Goal: Transaction & Acquisition: Subscribe to service/newsletter

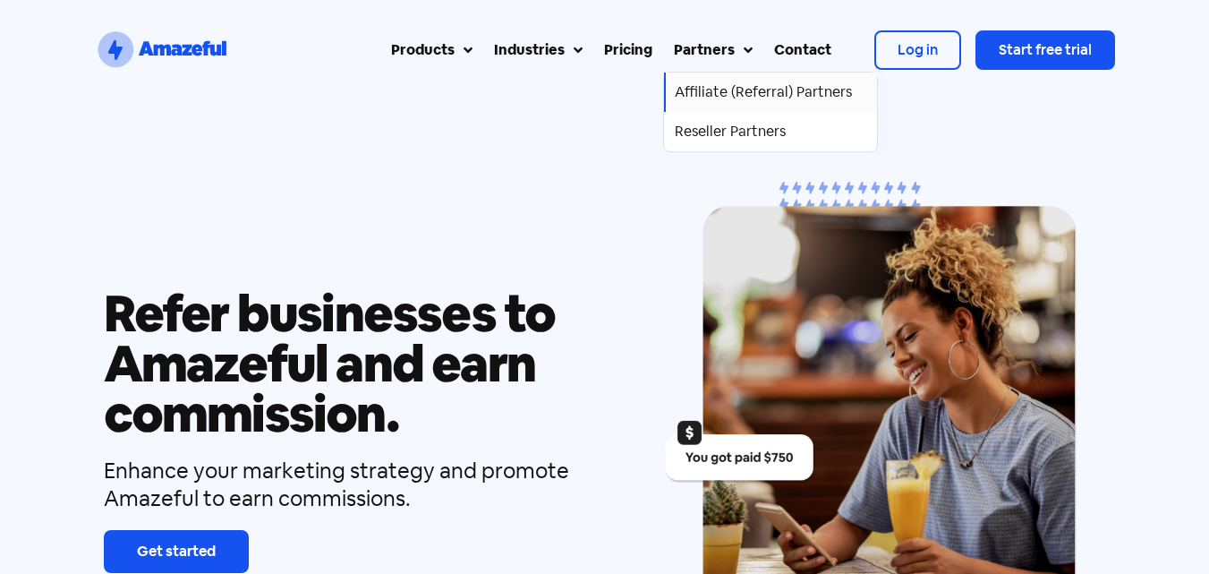
click at [743, 84] on div "Affiliate (Referral) Partners" at bounding box center [763, 91] width 177 height 21
click at [739, 85] on div "Affiliate (Referral) Partners" at bounding box center [763, 91] width 177 height 21
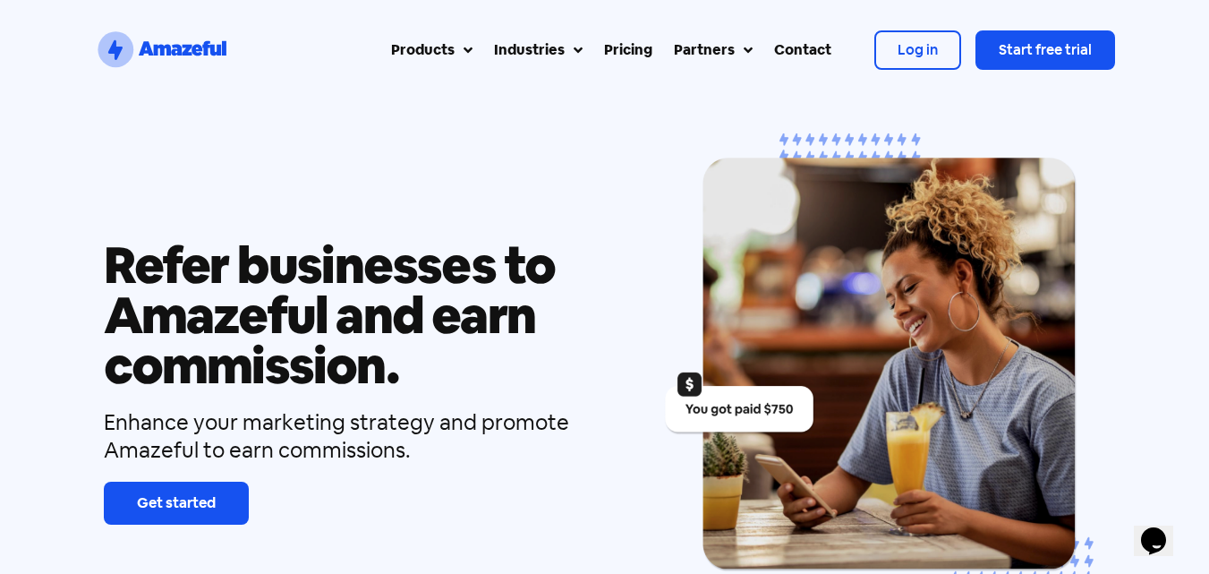
scroll to position [89, 0]
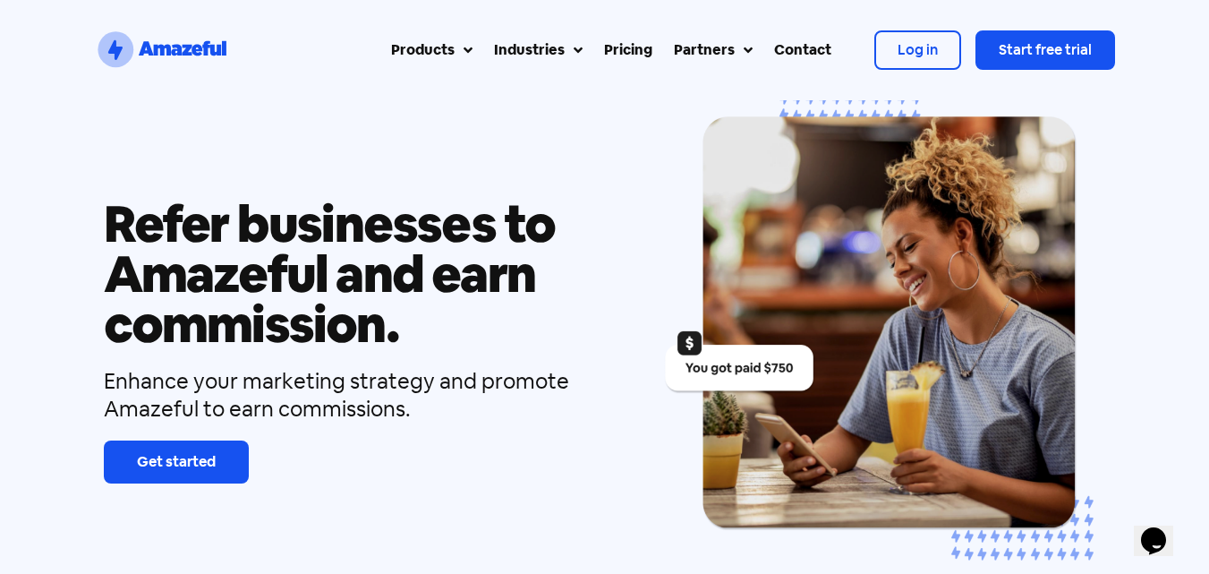
click at [188, 455] on span "Get started" at bounding box center [176, 461] width 79 height 19
click at [181, 51] on icon "SVG link" at bounding box center [176, 51] width 11 height 12
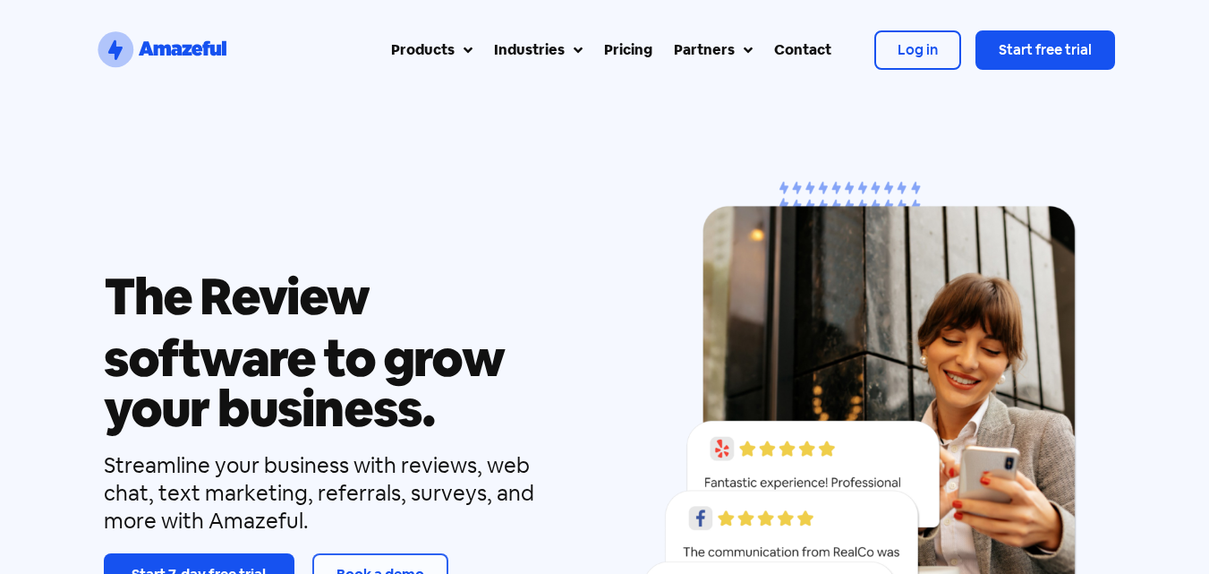
click at [567, 45] on div "Industries" at bounding box center [538, 49] width 89 height 21
click at [568, 51] on div "Industries" at bounding box center [538, 49] width 89 height 21
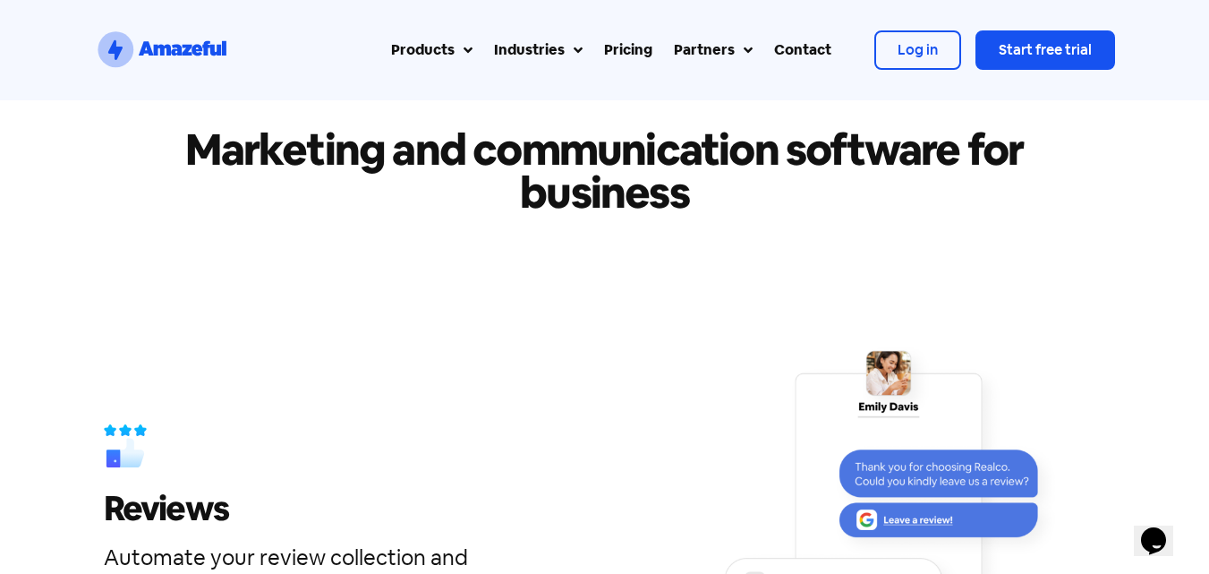
scroll to position [2384, 0]
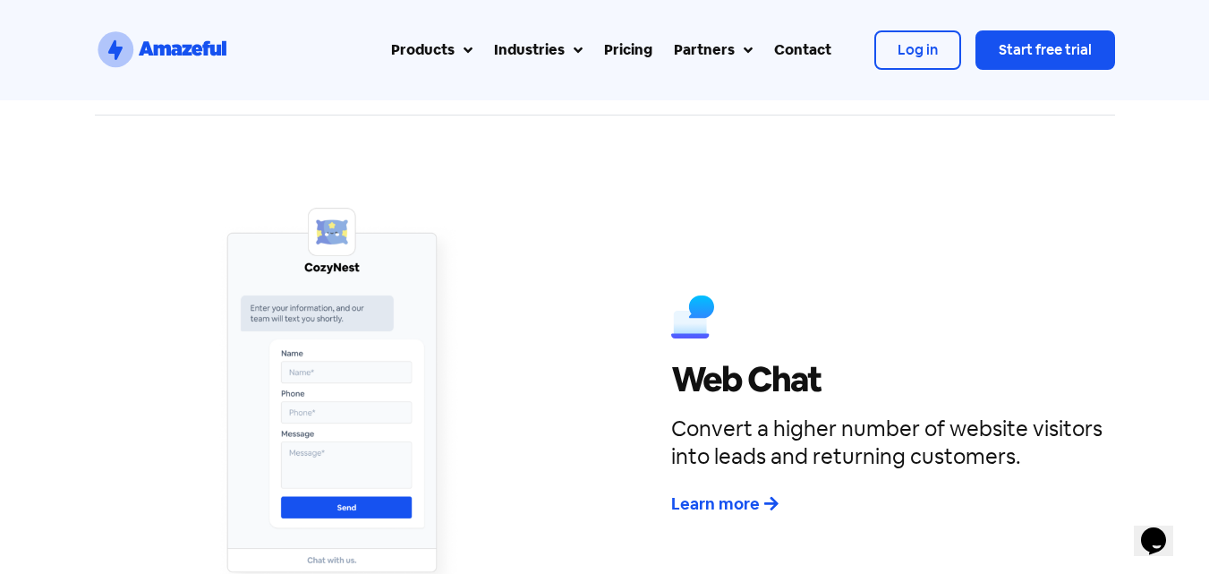
click at [645, 51] on div "Pricing" at bounding box center [628, 49] width 48 height 21
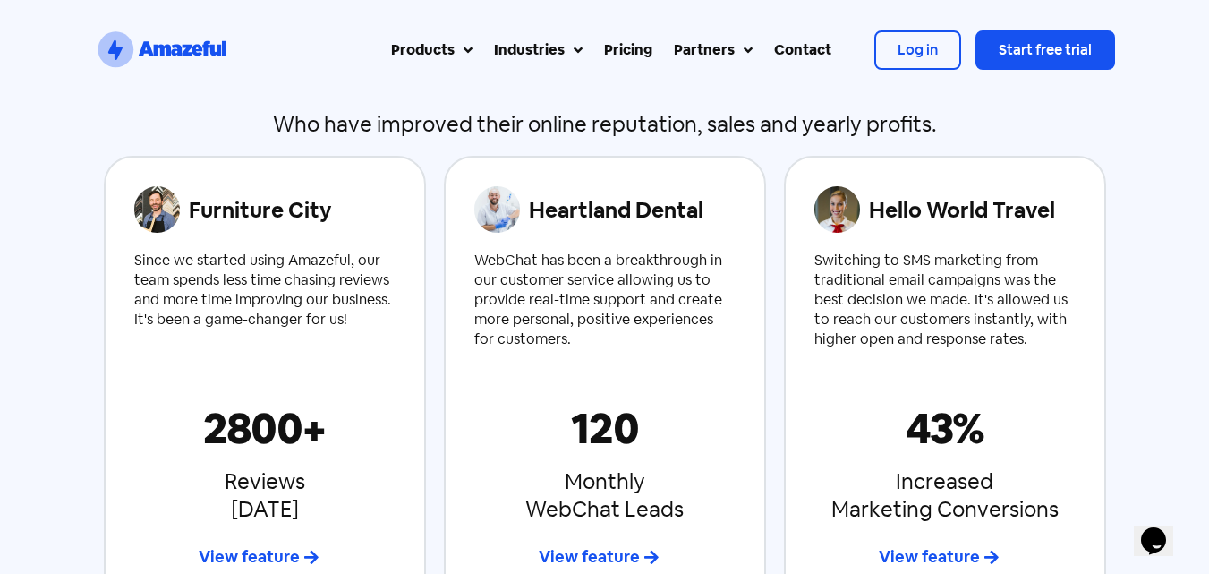
scroll to position [1163, 0]
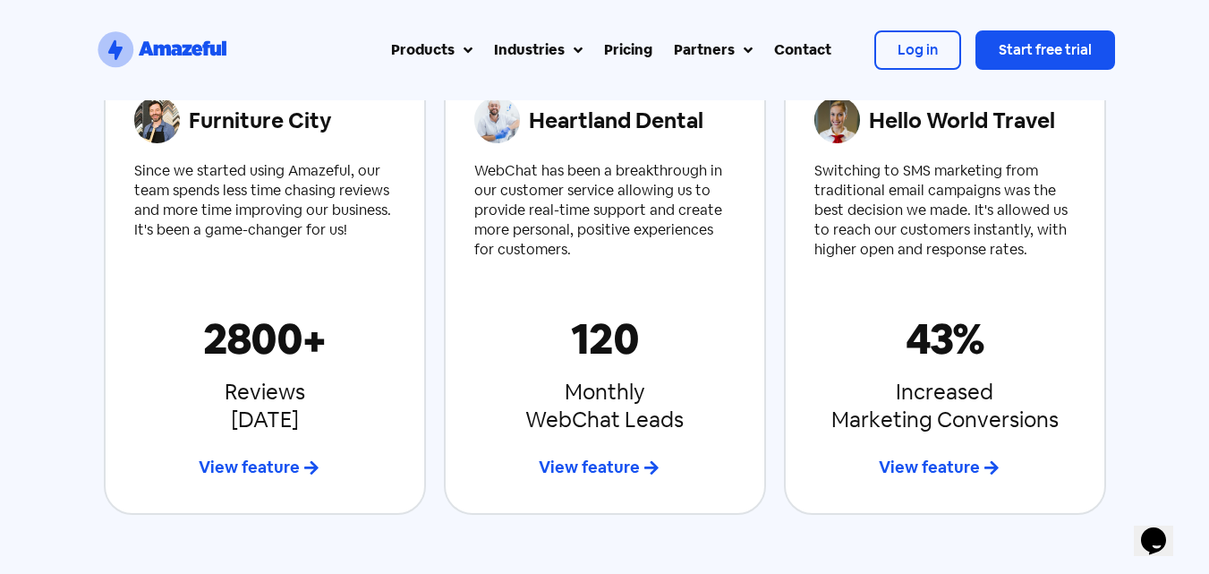
click at [635, 64] on link "Pricing" at bounding box center [628, 50] width 70 height 43
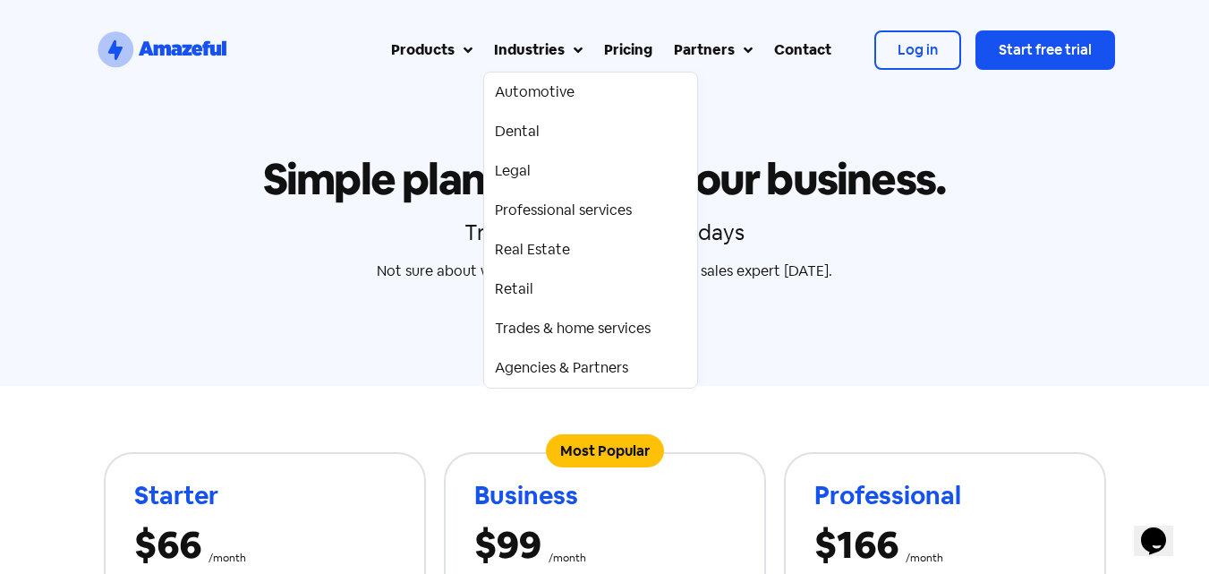
drag, startPoint x: 1005, startPoint y: 227, endPoint x: 1195, endPoint y: 186, distance: 195.0
click at [1006, 227] on div "Try Amazeful free for 7-days" at bounding box center [605, 232] width 1020 height 28
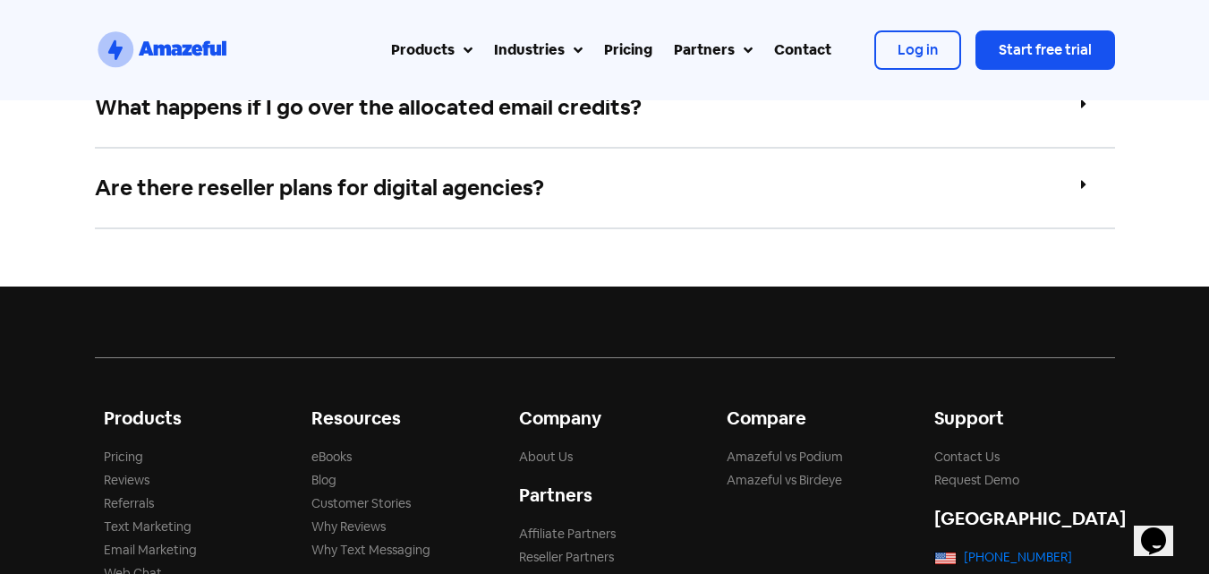
scroll to position [1670, 0]
